Goal: Navigation & Orientation: Find specific page/section

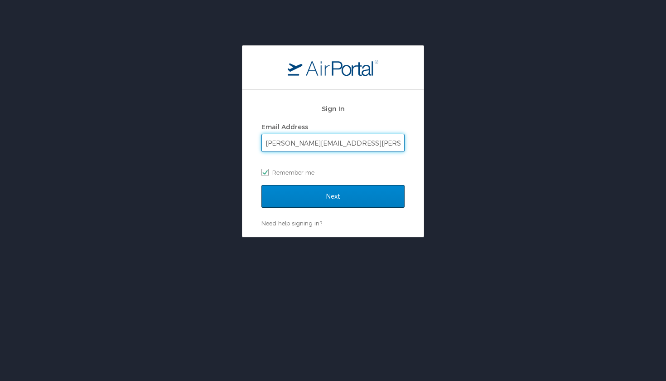
click at [320, 198] on input "Next" at bounding box center [333, 196] width 143 height 23
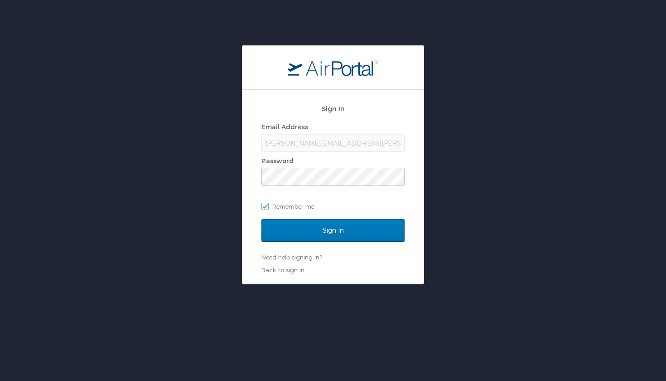
click at [333, 230] on input "Sign In" at bounding box center [333, 230] width 143 height 23
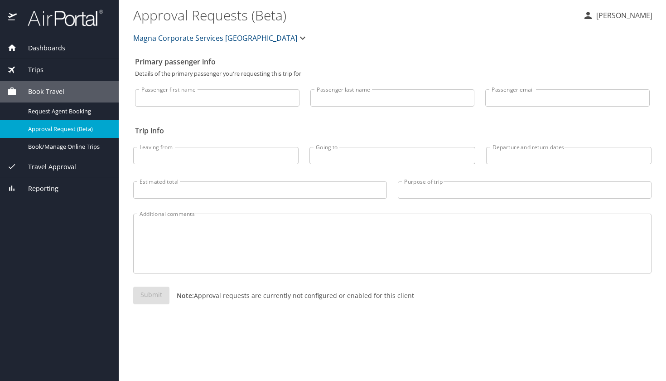
click at [58, 47] on span "Dashboards" at bounding box center [41, 48] width 49 height 10
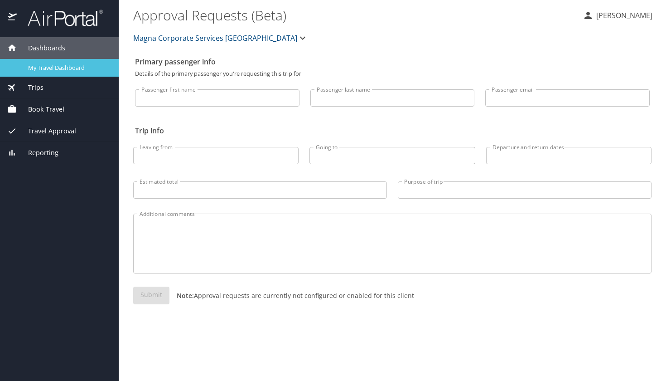
click at [68, 66] on span "My Travel Dashboard" at bounding box center [68, 67] width 80 height 9
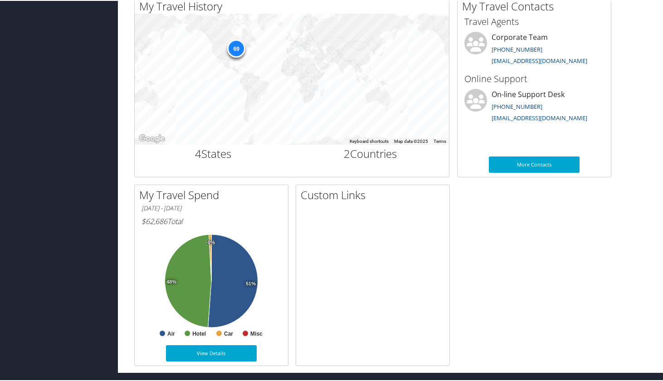
scroll to position [313, 0]
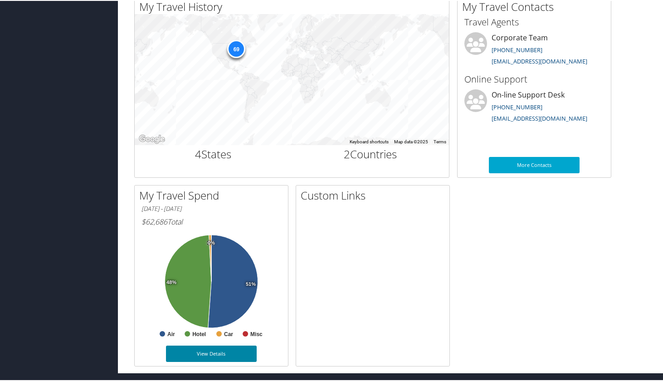
click at [202, 349] on link "View Details" at bounding box center [211, 353] width 91 height 16
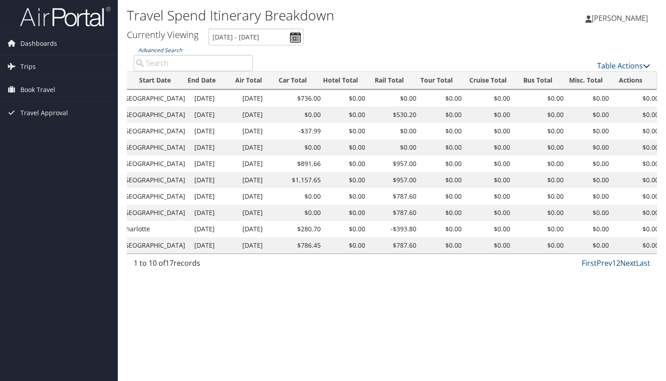
click at [628, 267] on link "Next" at bounding box center [629, 263] width 16 height 10
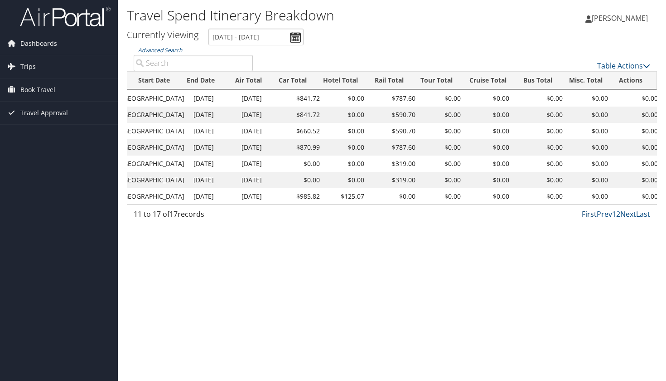
click at [589, 215] on link "First" at bounding box center [589, 214] width 15 height 10
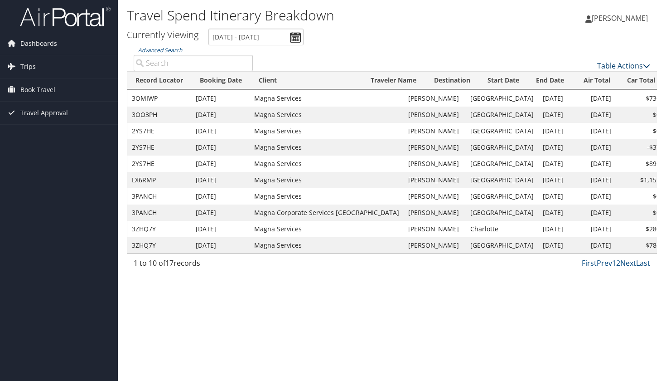
click at [618, 68] on link "Table Actions" at bounding box center [624, 66] width 53 height 10
click at [563, 54] on div at bounding box center [333, 190] width 666 height 381
